Goal: Task Accomplishment & Management: Complete application form

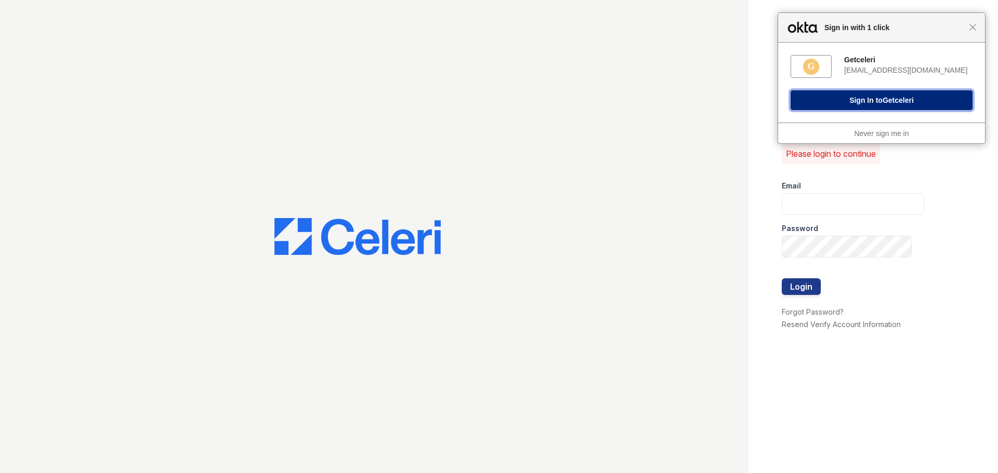
click at [897, 106] on button "Sign In to Getceleri" at bounding box center [881, 100] width 182 height 20
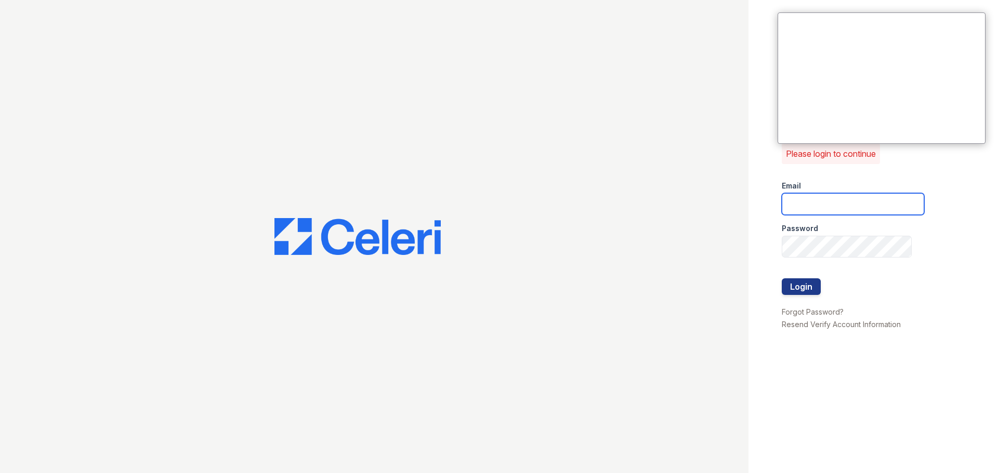
type input "[EMAIL_ADDRESS][DOMAIN_NAME]"
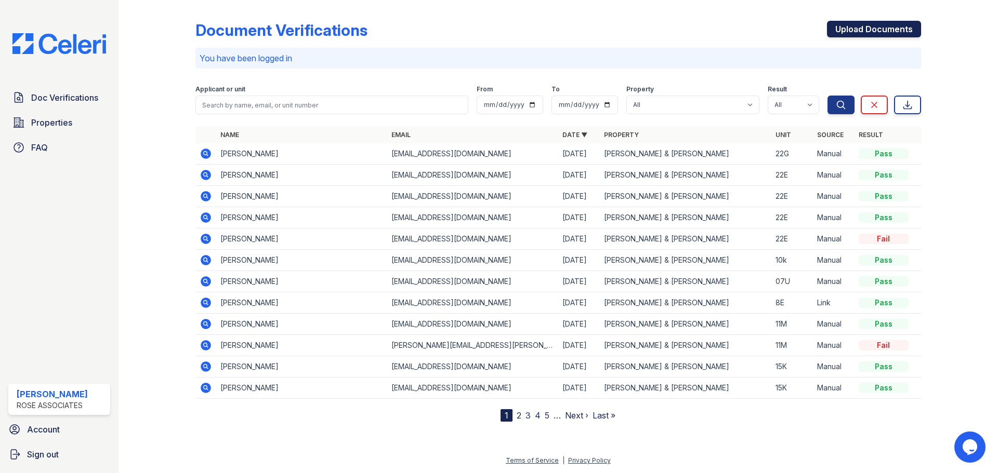
click at [842, 31] on link "Upload Documents" at bounding box center [874, 29] width 94 height 17
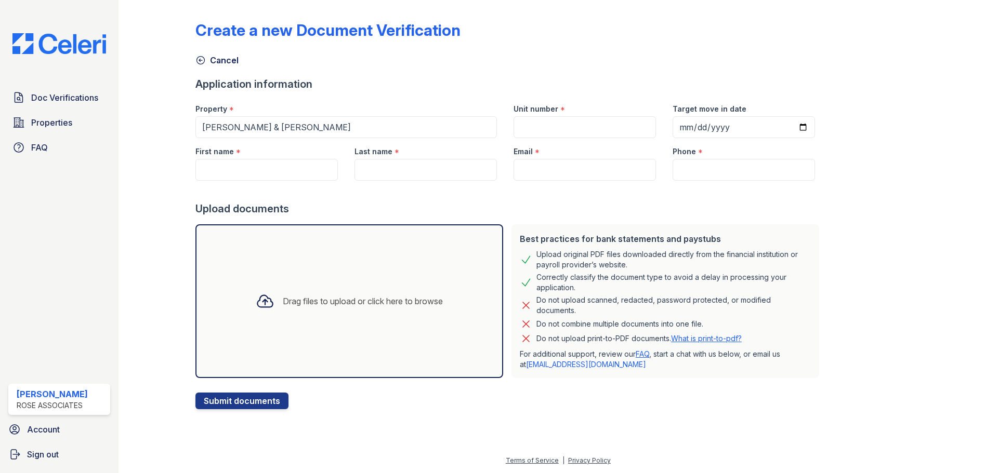
drag, startPoint x: 842, startPoint y: 31, endPoint x: 719, endPoint y: 102, distance: 142.0
click at [329, 332] on div "Drag files to upload or click here to browse" at bounding box center [349, 301] width 308 height 154
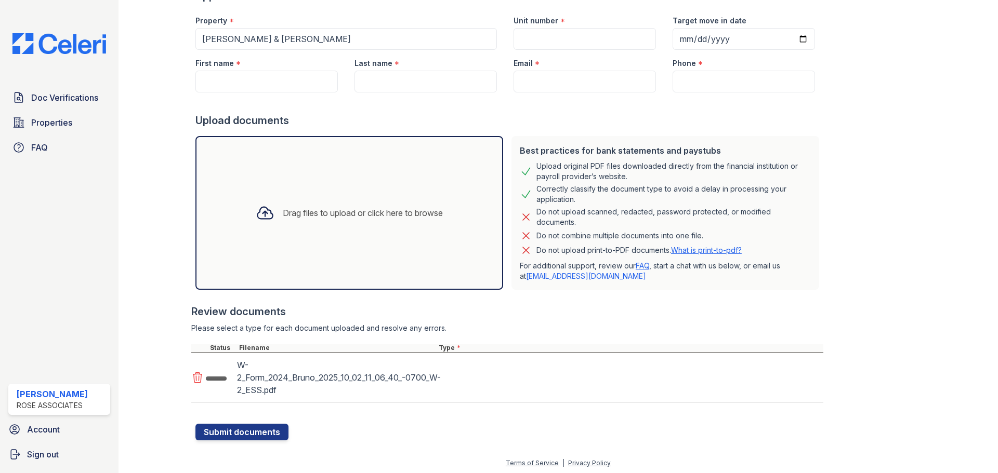
scroll to position [91, 0]
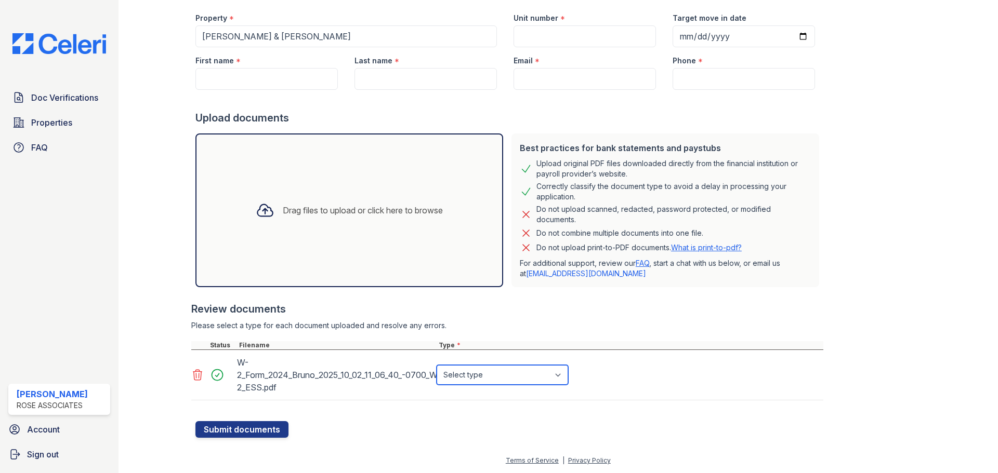
click at [484, 374] on select "Select type Paystub Bank Statement Offer Letter Tax Documents Benefit Award Let…" at bounding box center [501, 375] width 131 height 20
select select "tax_documents"
click at [436, 365] on select "Select type Paystub Bank Statement Offer Letter Tax Documents Benefit Award Let…" at bounding box center [501, 375] width 131 height 20
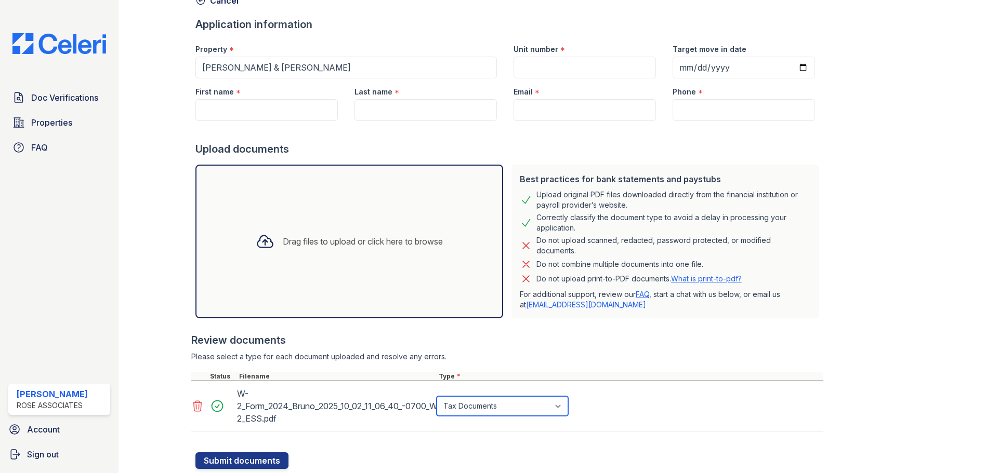
scroll to position [0, 0]
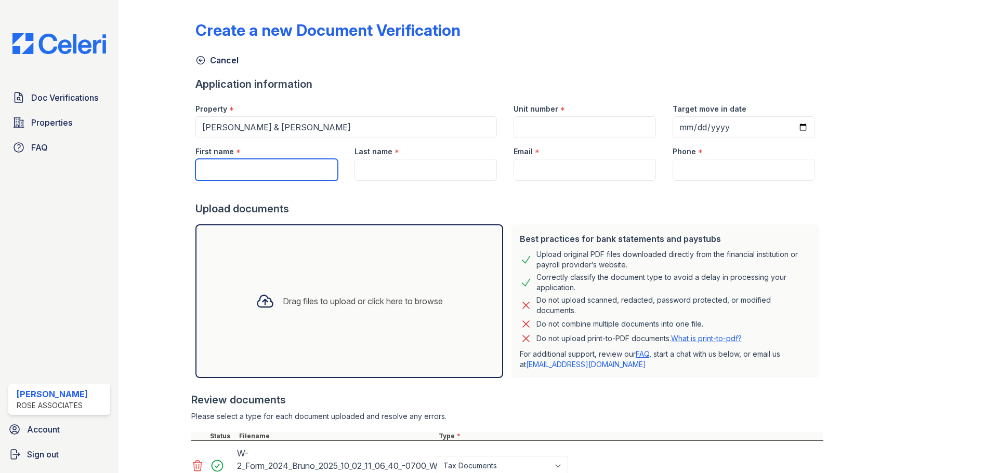
click at [258, 173] on input "First name" at bounding box center [266, 170] width 142 height 22
type input "[PERSON_NAME]"
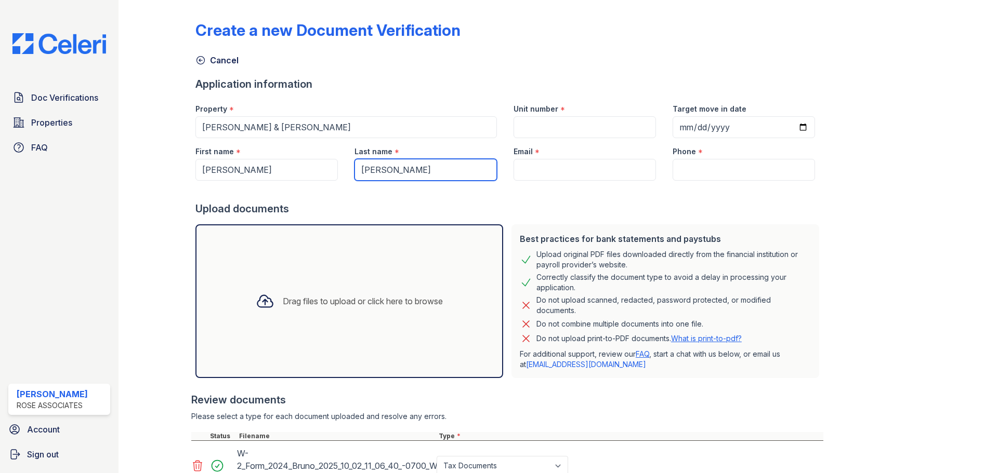
type input "[PERSON_NAME]"
click at [552, 178] on input "Email" at bounding box center [584, 170] width 142 height 22
click at [560, 168] on input "Email" at bounding box center [584, 170] width 142 height 22
paste input "[EMAIL_ADDRESS][DOMAIN_NAME]"
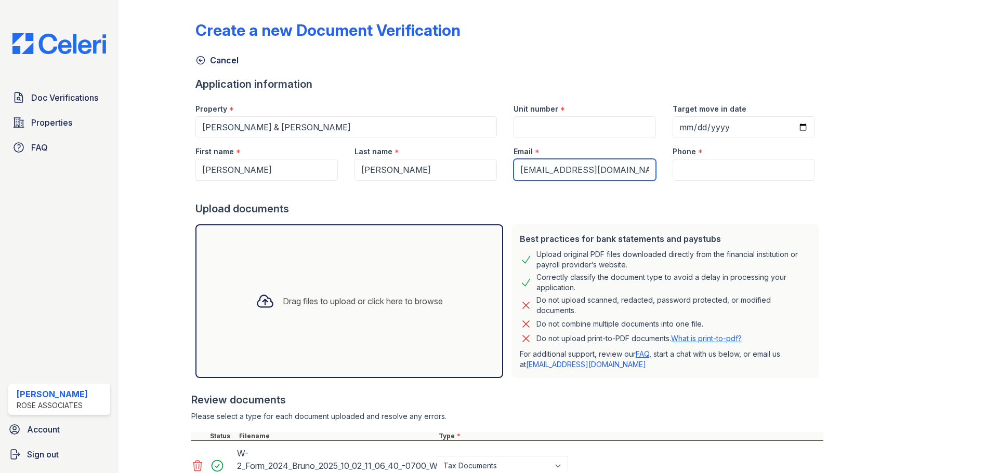
type input "[EMAIL_ADDRESS][DOMAIN_NAME]"
click at [564, 129] on input "Unit number" at bounding box center [584, 127] width 142 height 22
drag, startPoint x: 540, startPoint y: 128, endPoint x: 536, endPoint y: 121, distance: 7.9
click at [536, 117] on input "Unit number" at bounding box center [584, 127] width 142 height 22
type input "19A"
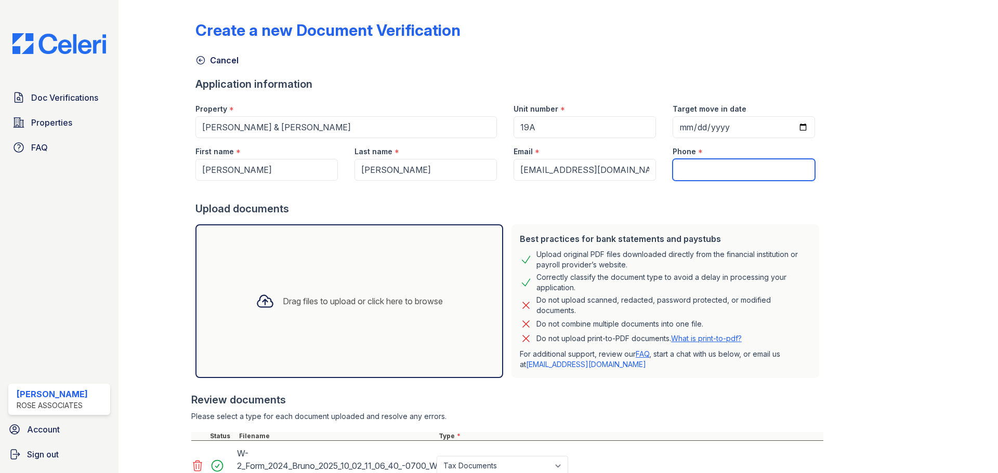
click at [709, 161] on input "Phone" at bounding box center [743, 170] width 142 height 22
paste input "(917) 609-7953"
type input "(917) 609-7953"
click at [840, 222] on div "Create a new Document Verification Cancel Application information Property * Ho…" at bounding box center [557, 266] width 725 height 525
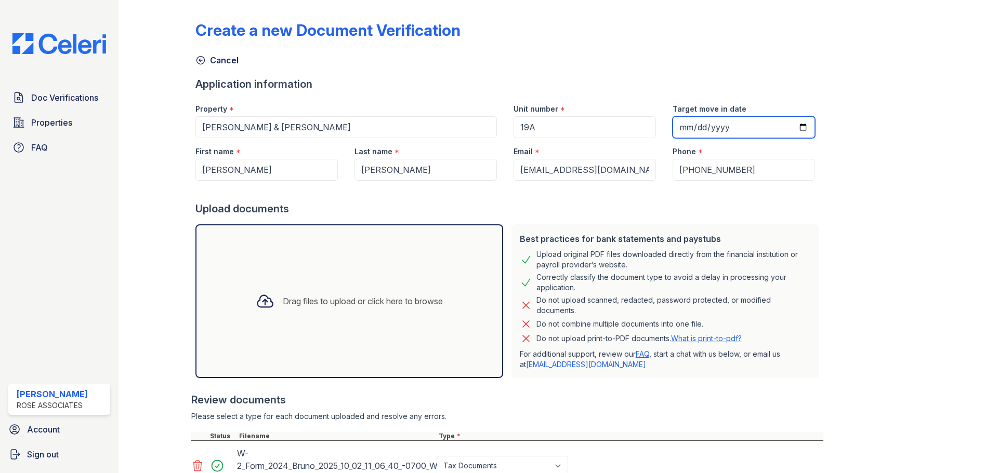
click at [789, 130] on input "Target move in date" at bounding box center [743, 127] width 142 height 22
type input "2025-10-31"
click at [845, 242] on div "Create a new Document Verification Cancel Application information Property * Ho…" at bounding box center [557, 266] width 725 height 525
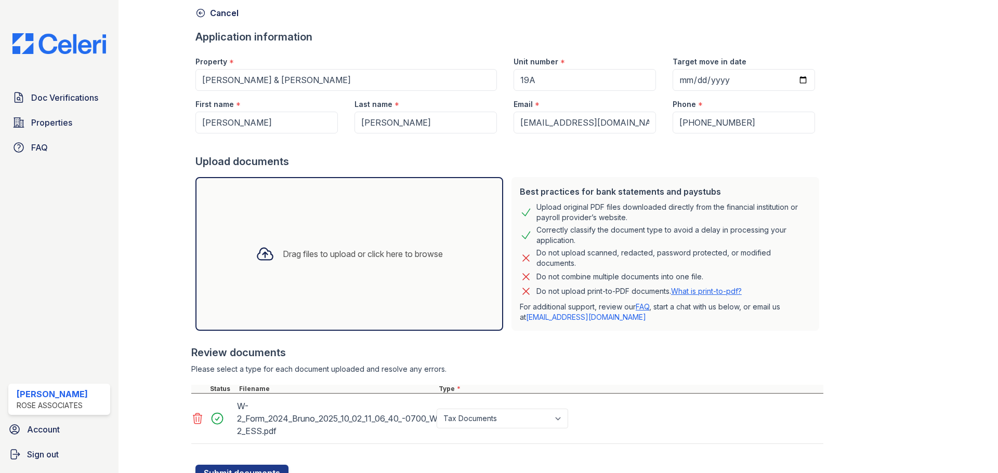
scroll to position [91, 0]
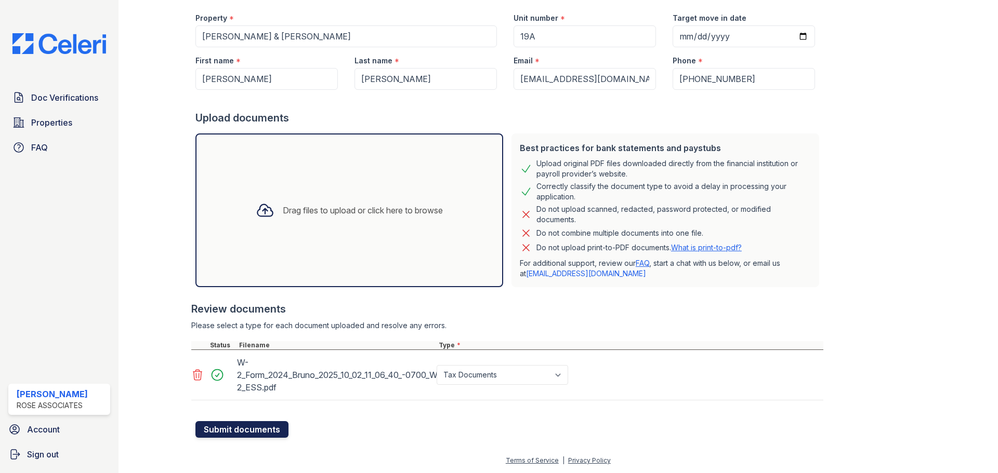
click at [221, 434] on button "Submit documents" at bounding box center [241, 429] width 93 height 17
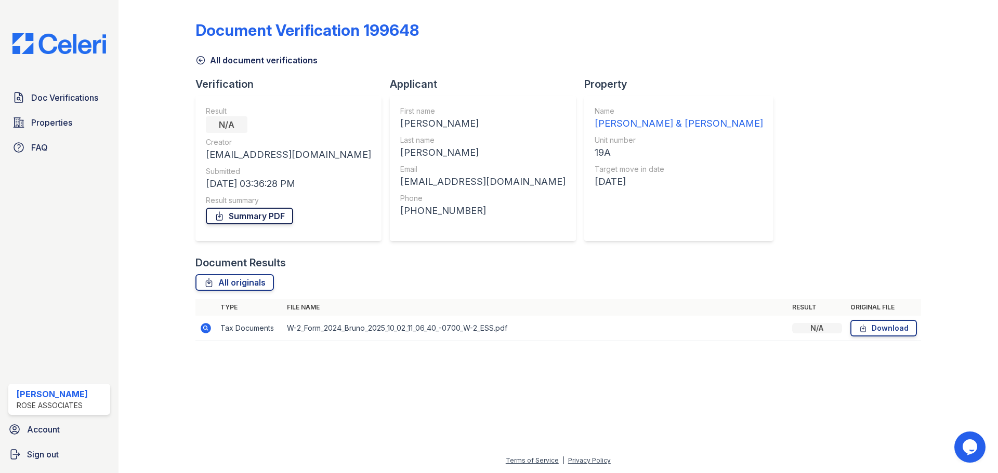
click at [236, 213] on link "Summary PDF" at bounding box center [249, 216] width 87 height 17
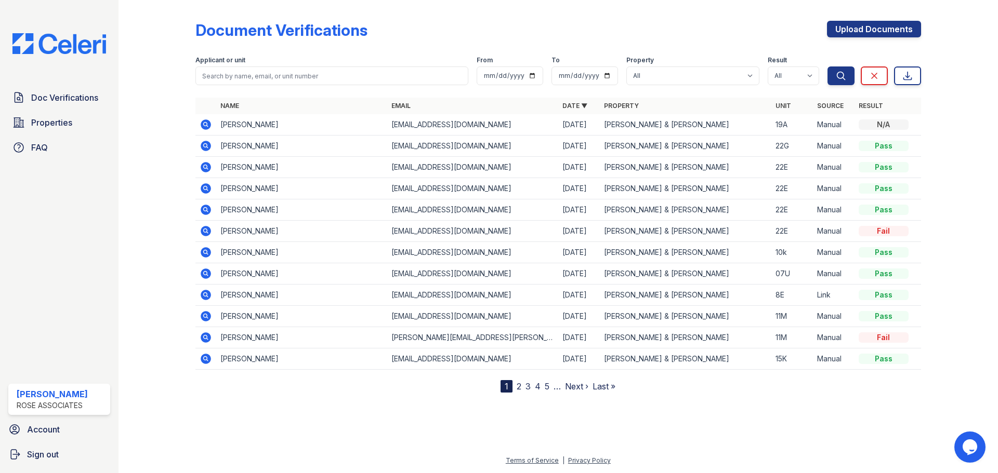
click at [475, 120] on td "isabellabruno121@gmail.com" at bounding box center [472, 124] width 171 height 21
click at [869, 21] on link "Upload Documents" at bounding box center [874, 29] width 94 height 17
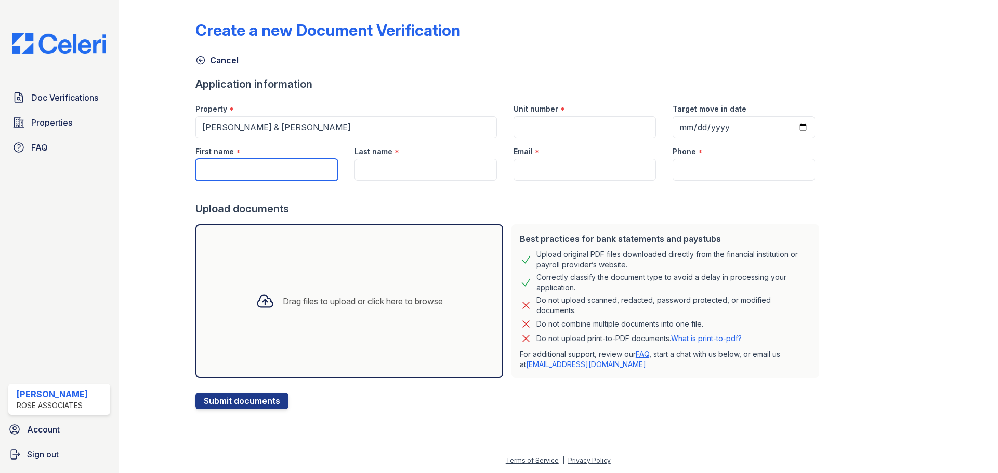
click at [285, 175] on input "First name" at bounding box center [266, 170] width 142 height 22
type input "isabella"
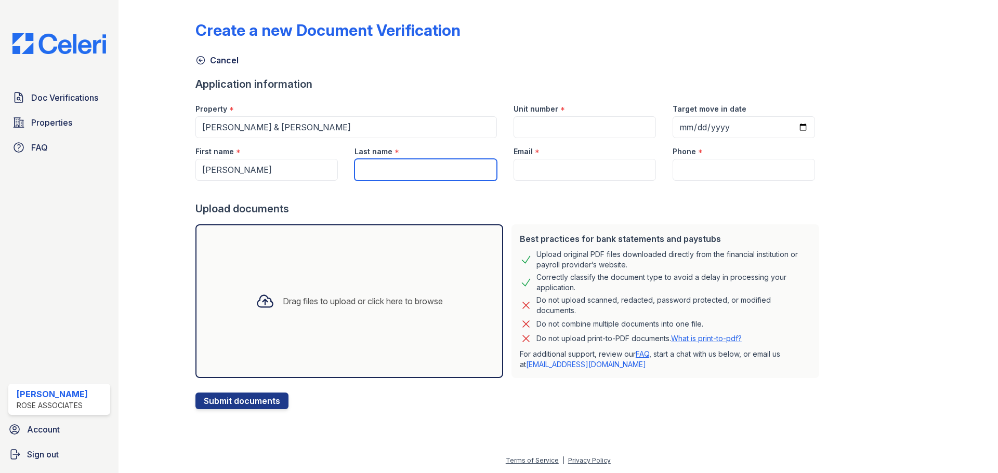
paste input "[PERSON_NAME]"
type input "[PERSON_NAME]"
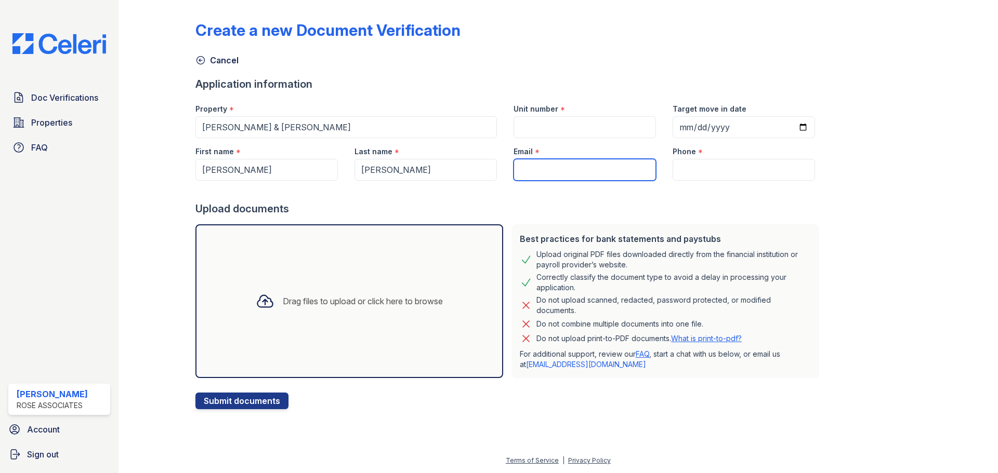
click at [526, 164] on input "Email" at bounding box center [584, 170] width 142 height 22
paste input "[EMAIL_ADDRESS][DOMAIN_NAME]"
type input "[EMAIL_ADDRESS][DOMAIN_NAME]"
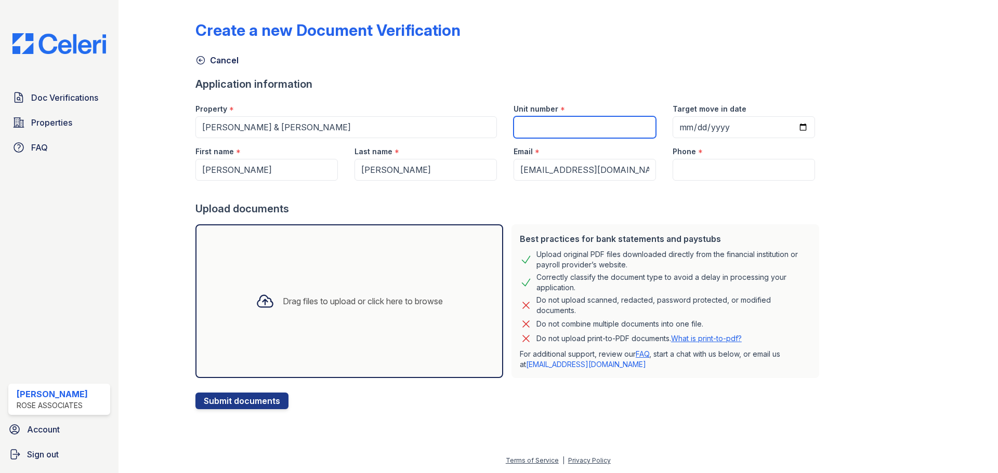
click at [555, 124] on input "Unit number" at bounding box center [584, 127] width 142 height 22
type input "19A"
click at [692, 178] on input "Phone" at bounding box center [743, 170] width 142 height 22
paste input "[EMAIL_ADDRESS][DOMAIN_NAME]"
type input "[EMAIL_ADDRESS][DOMAIN_NAME]"
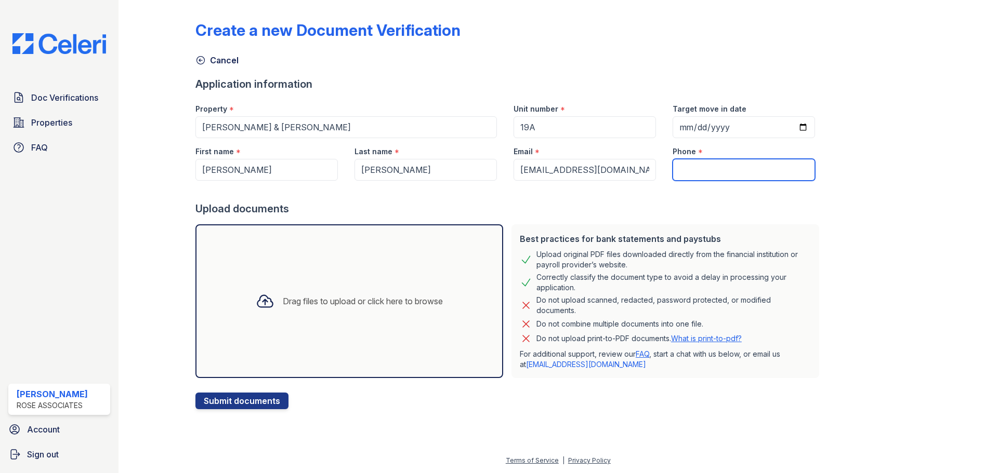
paste input "(917) 609-7953"
type input "(917) 609-7953"
click at [380, 288] on div "Drag files to upload or click here to browse" at bounding box center [349, 301] width 204 height 35
click at [386, 320] on div "Drag files to upload or click here to browse" at bounding box center [349, 301] width 308 height 154
click at [361, 310] on div "Drag files to upload or click here to browse" at bounding box center [349, 301] width 204 height 35
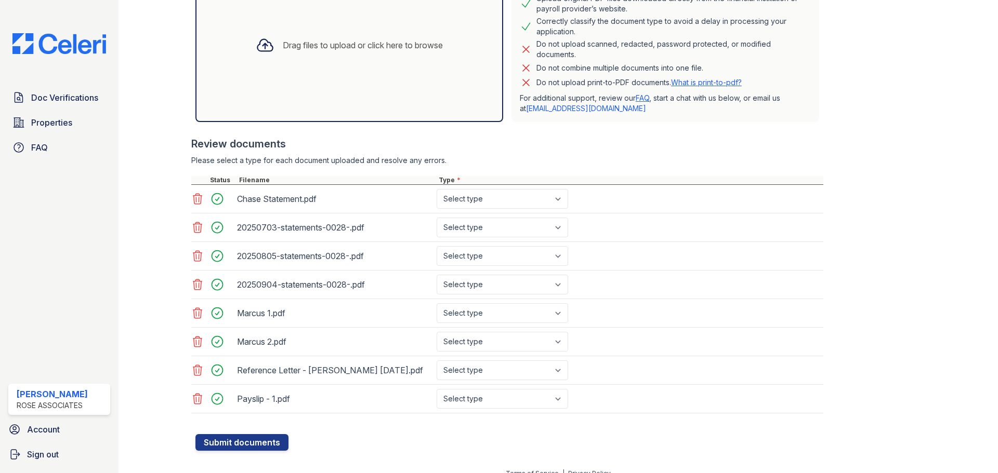
scroll to position [260, 0]
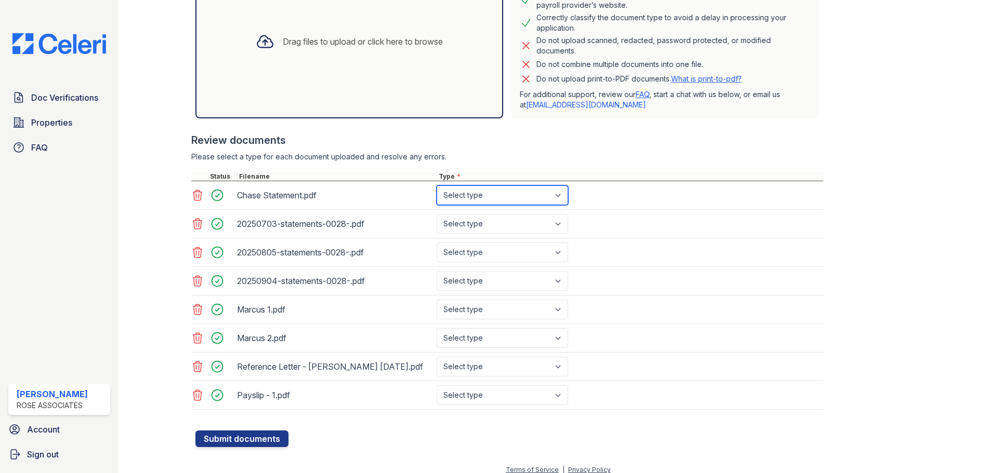
click at [453, 195] on select "Select type Paystub Bank Statement Offer Letter Tax Documents Benefit Award Let…" at bounding box center [501, 195] width 131 height 20
click at [453, 197] on select "Select type Paystub Bank Statement Offer Letter Tax Documents Benefit Award Let…" at bounding box center [501, 195] width 131 height 20
select select "bank_statement"
click at [436, 185] on select "Select type Paystub Bank Statement Offer Letter Tax Documents Benefit Award Let…" at bounding box center [501, 195] width 131 height 20
click at [473, 221] on select "Select type Paystub Bank Statement Offer Letter Tax Documents Benefit Award Let…" at bounding box center [501, 224] width 131 height 20
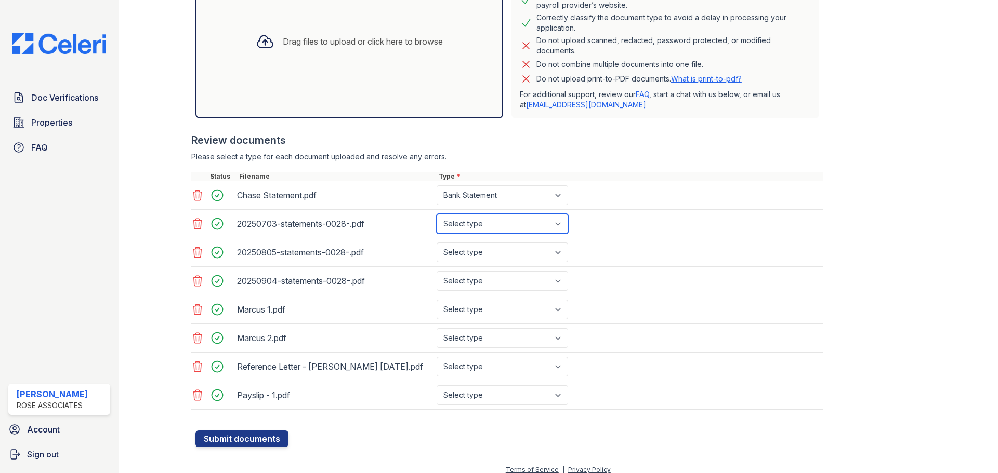
select select "bank_statement"
click at [436, 214] on select "Select type Paystub Bank Statement Offer Letter Tax Documents Benefit Award Let…" at bounding box center [501, 224] width 131 height 20
click at [487, 258] on select "Select type Paystub Bank Statement Offer Letter Tax Documents Benefit Award Let…" at bounding box center [501, 253] width 131 height 20
select select "bank_statement"
click at [436, 243] on select "Select type Paystub Bank Statement Offer Letter Tax Documents Benefit Award Let…" at bounding box center [501, 253] width 131 height 20
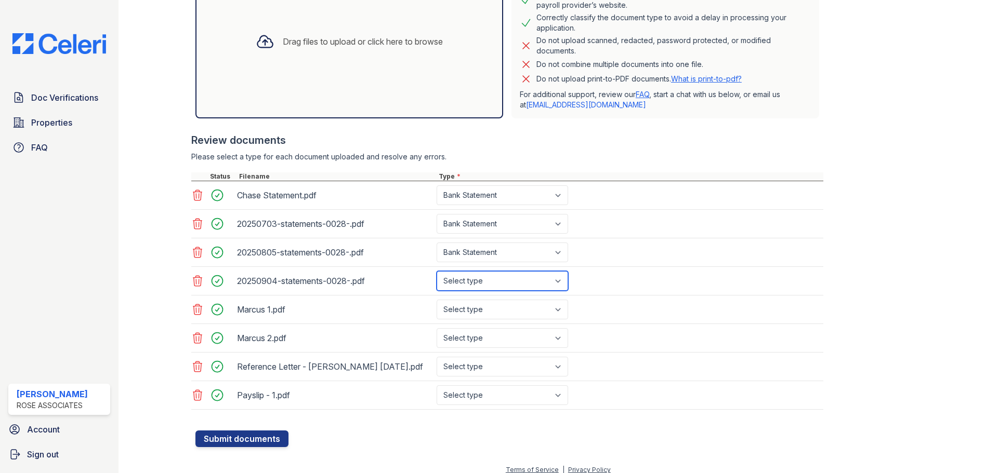
click at [487, 285] on select "Select type Paystub Bank Statement Offer Letter Tax Documents Benefit Award Let…" at bounding box center [501, 281] width 131 height 20
select select "bank_statement"
click at [436, 271] on select "Select type Paystub Bank Statement Offer Letter Tax Documents Benefit Award Let…" at bounding box center [501, 281] width 131 height 20
click at [487, 308] on select "Select type Paystub Bank Statement Offer Letter Tax Documents Benefit Award Let…" at bounding box center [501, 310] width 131 height 20
click at [281, 313] on div "Marcus 1.pdf" at bounding box center [334, 309] width 195 height 17
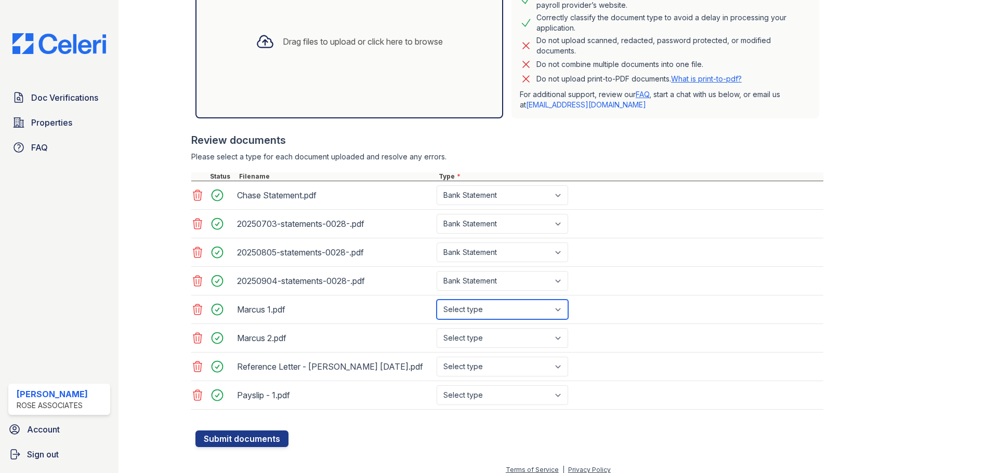
click at [508, 310] on select "Select type Paystub Bank Statement Offer Letter Tax Documents Benefit Award Let…" at bounding box center [501, 310] width 131 height 20
select select "other"
click at [436, 300] on select "Select type Paystub Bank Statement Offer Letter Tax Documents Benefit Award Let…" at bounding box center [501, 310] width 131 height 20
click at [501, 336] on select "Select type Paystub Bank Statement Offer Letter Tax Documents Benefit Award Let…" at bounding box center [501, 338] width 131 height 20
select select "other"
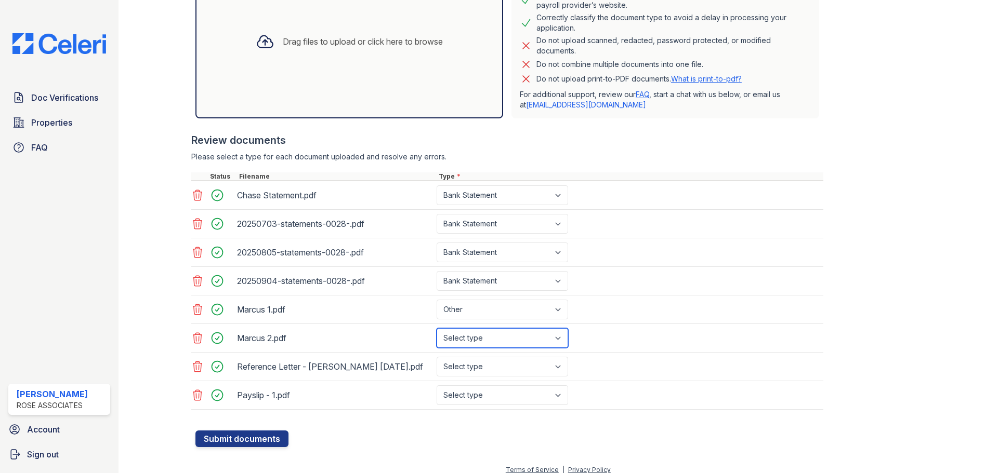
click at [436, 328] on select "Select type Paystub Bank Statement Offer Letter Tax Documents Benefit Award Let…" at bounding box center [501, 338] width 131 height 20
click at [498, 371] on select "Select type Paystub Bank Statement Offer Letter Tax Documents Benefit Award Let…" at bounding box center [501, 367] width 131 height 20
select select "other"
click at [436, 362] on select "Select type Paystub Bank Statement Offer Letter Tax Documents Benefit Award Let…" at bounding box center [501, 367] width 131 height 20
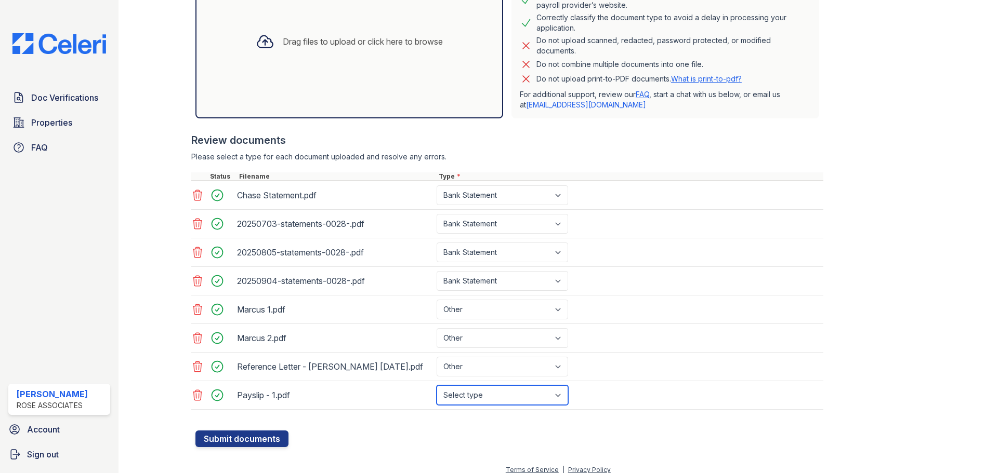
click at [490, 405] on select "Select type Paystub Bank Statement Offer Letter Tax Documents Benefit Award Let…" at bounding box center [501, 396] width 131 height 20
select select "paystub"
click at [436, 395] on select "Select type Paystub Bank Statement Offer Letter Tax Documents Benefit Award Let…" at bounding box center [501, 396] width 131 height 20
click at [261, 447] on button "Submit documents" at bounding box center [241, 439] width 93 height 17
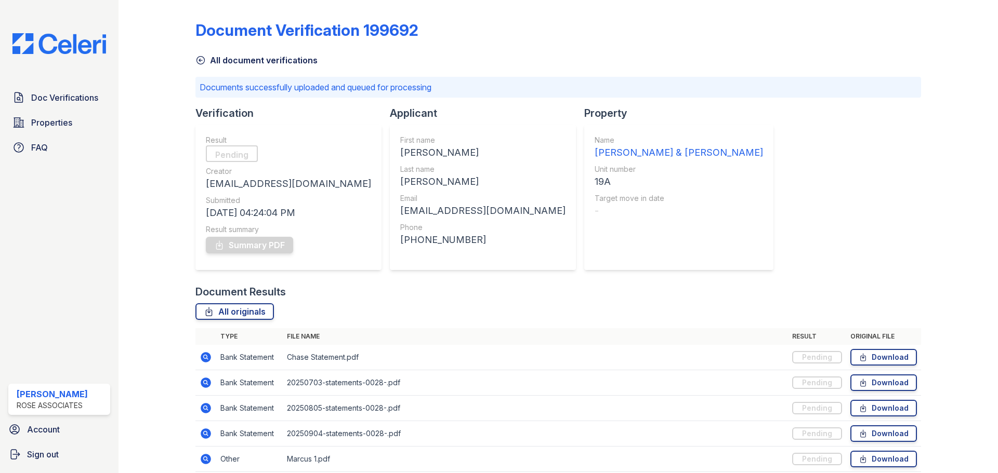
click at [242, 60] on link "All document verifications" at bounding box center [256, 60] width 122 height 12
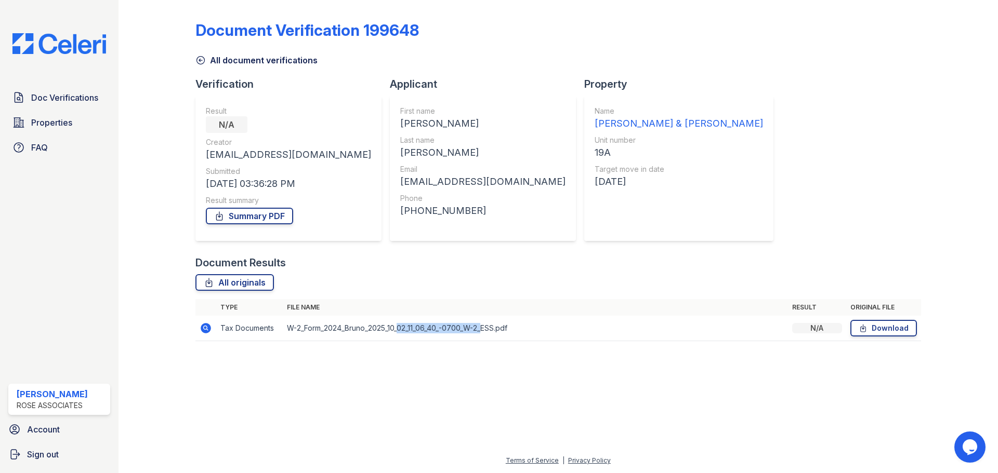
drag, startPoint x: 404, startPoint y: 327, endPoint x: 495, endPoint y: 325, distance: 91.5
click at [489, 328] on td "W-2_Form_2024_Bruno_2025_10_02_11_06_40_-0700_W-2_ESS.pdf" at bounding box center [535, 328] width 505 height 25
click at [494, 326] on td "W-2_Form_2024_Bruno_2025_10_02_11_06_40_-0700_W-2_ESS.pdf" at bounding box center [535, 328] width 505 height 25
click at [201, 60] on icon at bounding box center [200, 61] width 8 height 8
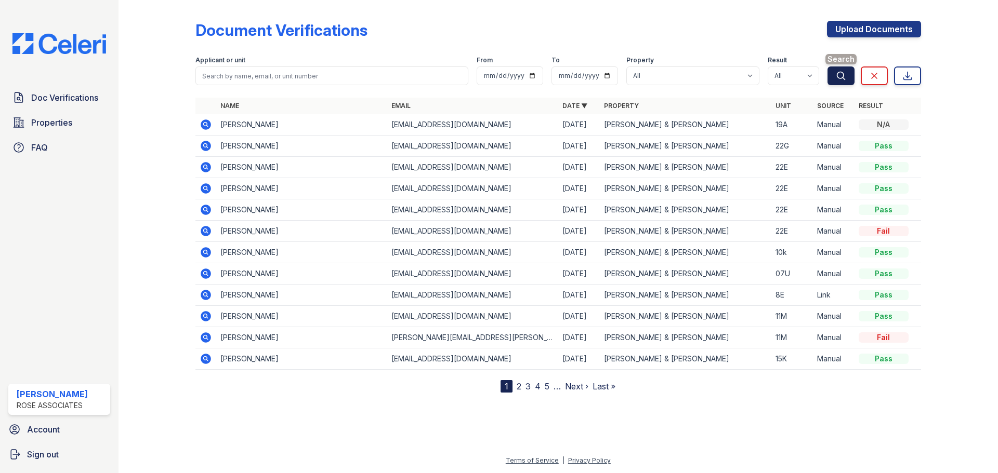
drag, startPoint x: 841, startPoint y: 82, endPoint x: 849, endPoint y: 57, distance: 26.1
click at [849, 67] on button "Search" at bounding box center [840, 76] width 27 height 19
click at [858, 21] on link "Upload Documents" at bounding box center [874, 29] width 94 height 17
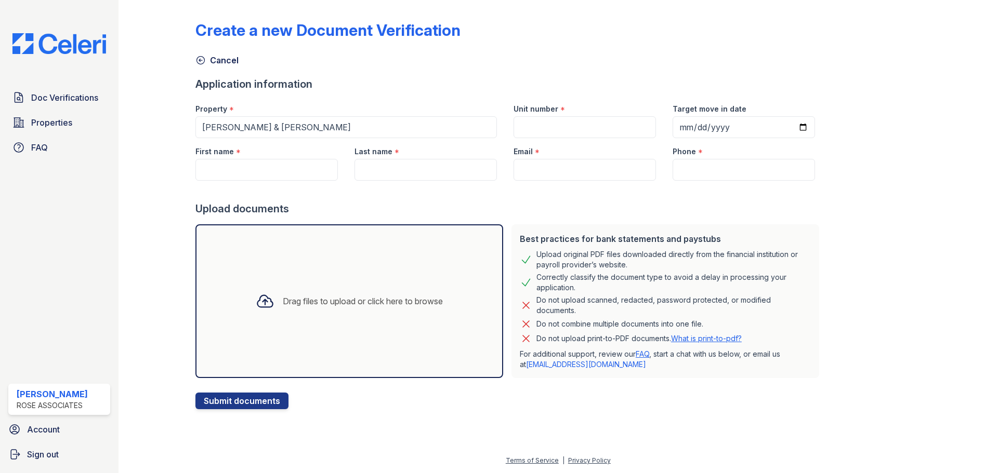
click at [371, 275] on div "Drag files to upload or click here to browse" at bounding box center [349, 301] width 308 height 154
